Goal: Information Seeking & Learning: Learn about a topic

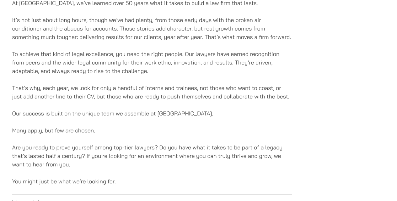
scroll to position [503, 0]
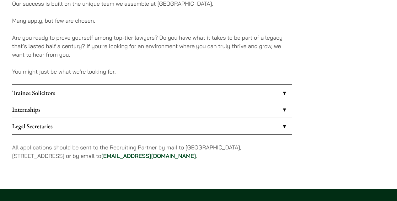
click at [213, 95] on link "Trainee Solicitors" at bounding box center [152, 92] width 280 height 16
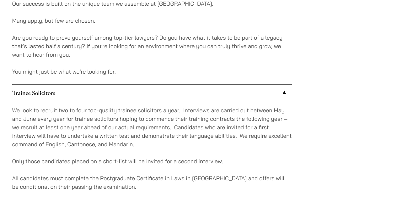
click at [213, 95] on link "Trainee Solicitors" at bounding box center [152, 92] width 280 height 16
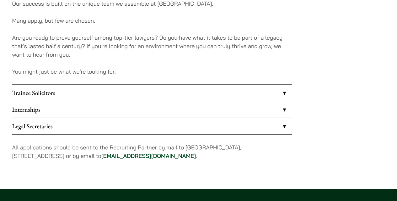
click at [201, 110] on link "Internships" at bounding box center [152, 109] width 280 height 16
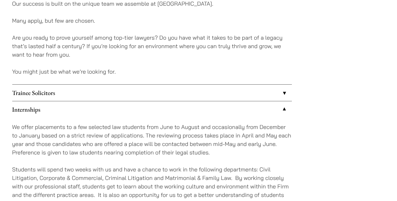
click at [201, 110] on link "Internships" at bounding box center [152, 109] width 280 height 16
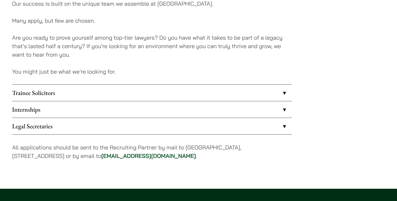
click at [201, 110] on link "Internships" at bounding box center [152, 109] width 280 height 16
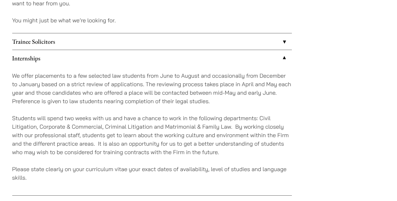
scroll to position [565, 0]
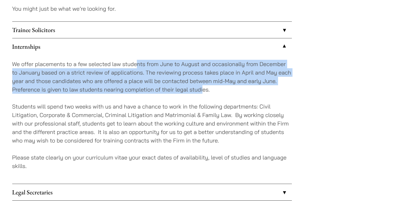
drag, startPoint x: 138, startPoint y: 62, endPoint x: 202, endPoint y: 87, distance: 68.8
click at [202, 87] on p "We offer placements to a few selected law students from June to August and occa…" at bounding box center [152, 77] width 280 height 34
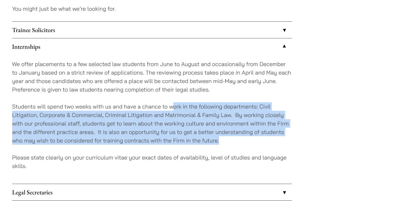
drag, startPoint x: 172, startPoint y: 105, endPoint x: 232, endPoint y: 136, distance: 67.3
click at [232, 136] on p "Students will spend two weeks with us and have a chance to work in the followin…" at bounding box center [152, 123] width 280 height 42
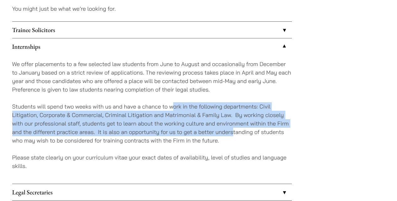
click at [232, 136] on p "Students will spend two weeks with us and have a chance to work in the followin…" at bounding box center [152, 123] width 280 height 42
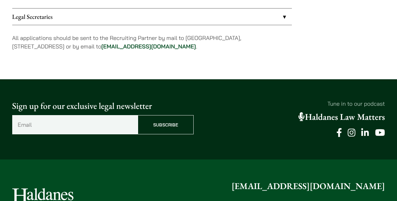
scroll to position [722, 0]
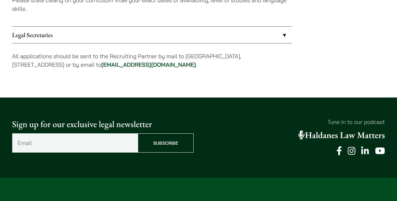
click at [280, 31] on link "Legal Secretaries" at bounding box center [152, 35] width 280 height 16
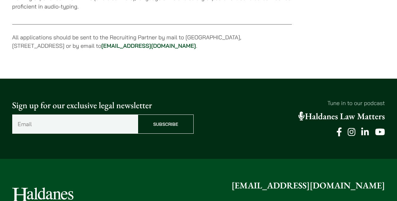
scroll to position [625, 0]
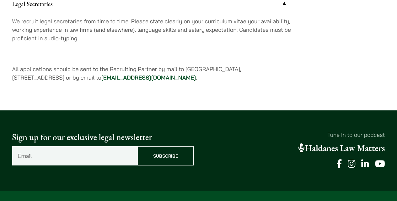
click at [274, 7] on link "Legal Secretaries" at bounding box center [152, 4] width 280 height 16
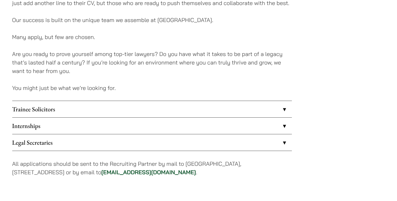
scroll to position [521, 0]
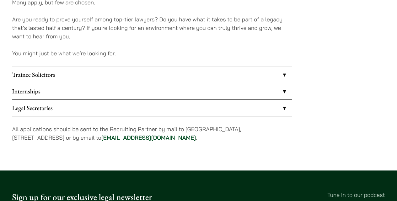
click at [248, 89] on link "Internships" at bounding box center [152, 91] width 280 height 16
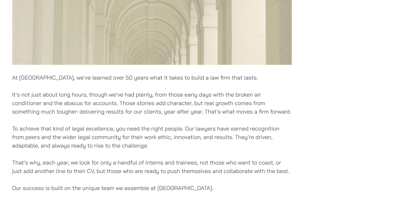
scroll to position [269, 0]
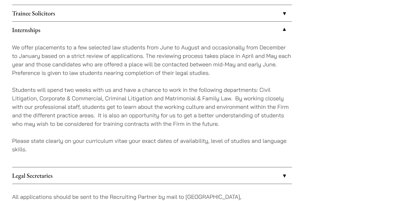
scroll to position [587, 0]
